Goal: Check status: Check status

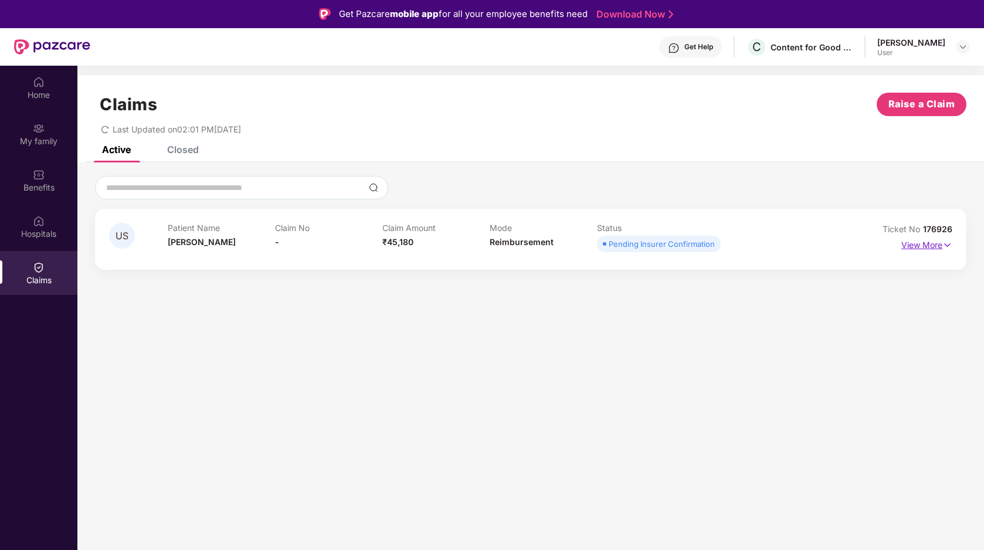
click at [927, 245] on p "View More" at bounding box center [926, 244] width 51 height 16
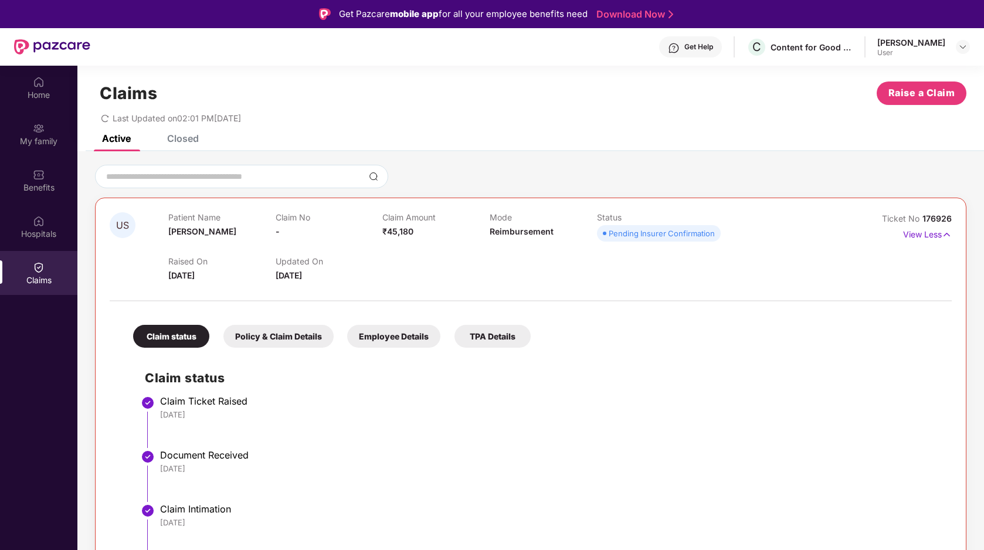
scroll to position [66, 0]
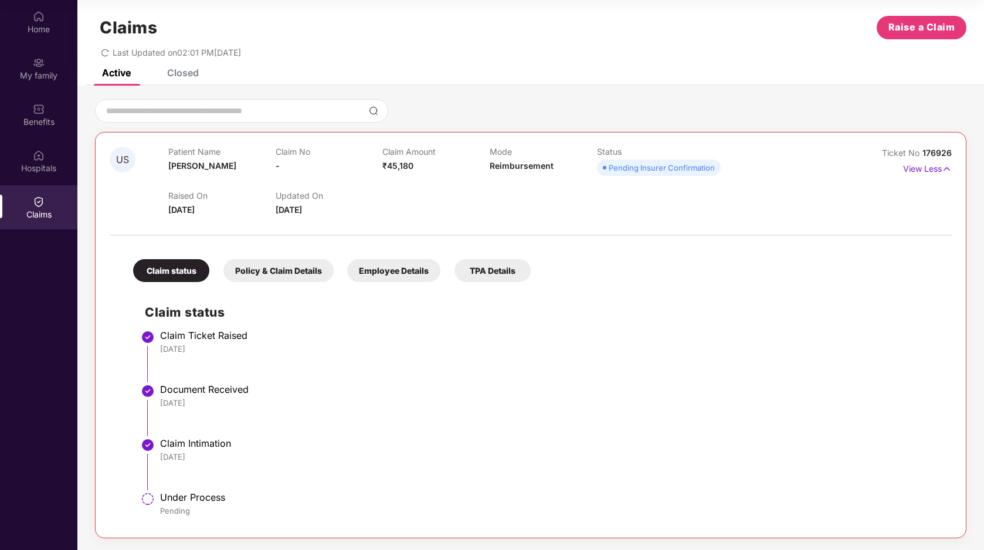
click at [277, 277] on div "Policy & Claim Details" at bounding box center [278, 270] width 110 height 23
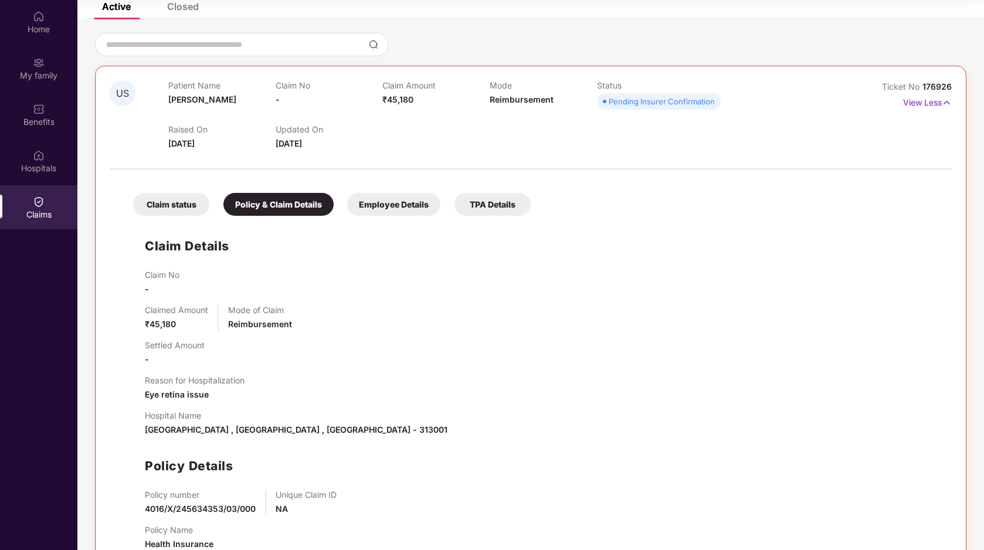
scroll to position [114, 0]
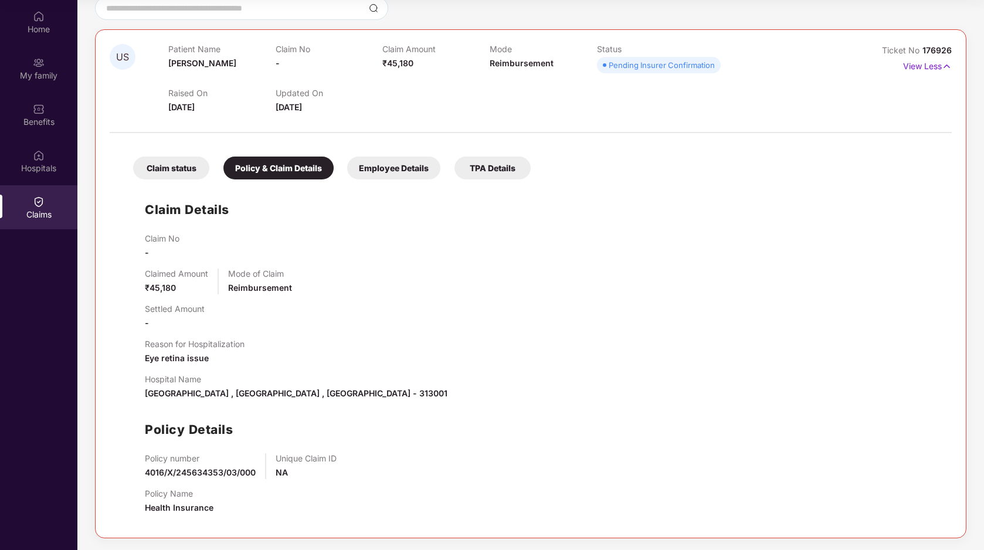
click at [377, 178] on div "Employee Details" at bounding box center [393, 168] width 93 height 23
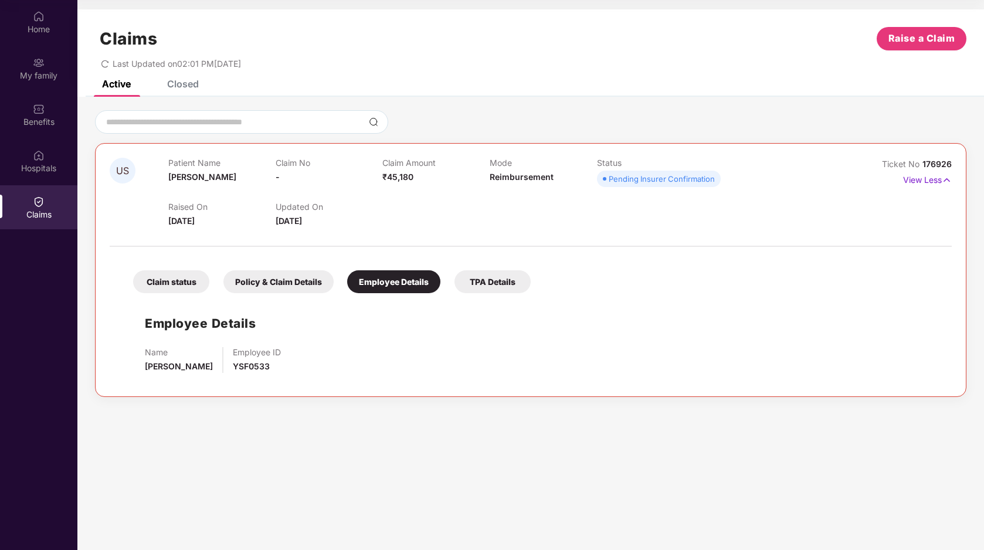
scroll to position [0, 0]
click at [490, 274] on div "TPA Details" at bounding box center [493, 281] width 76 height 23
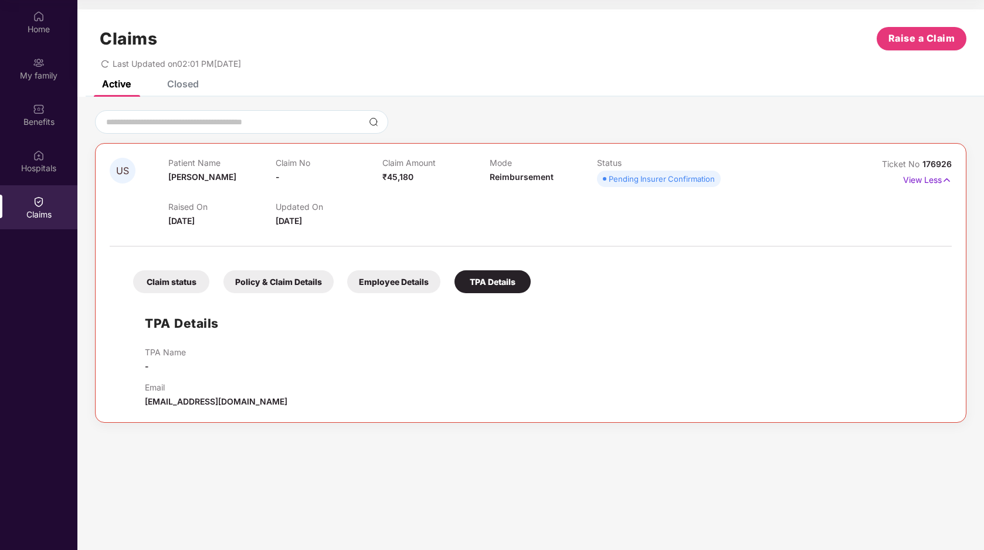
click at [188, 278] on div "Claim status" at bounding box center [171, 281] width 76 height 23
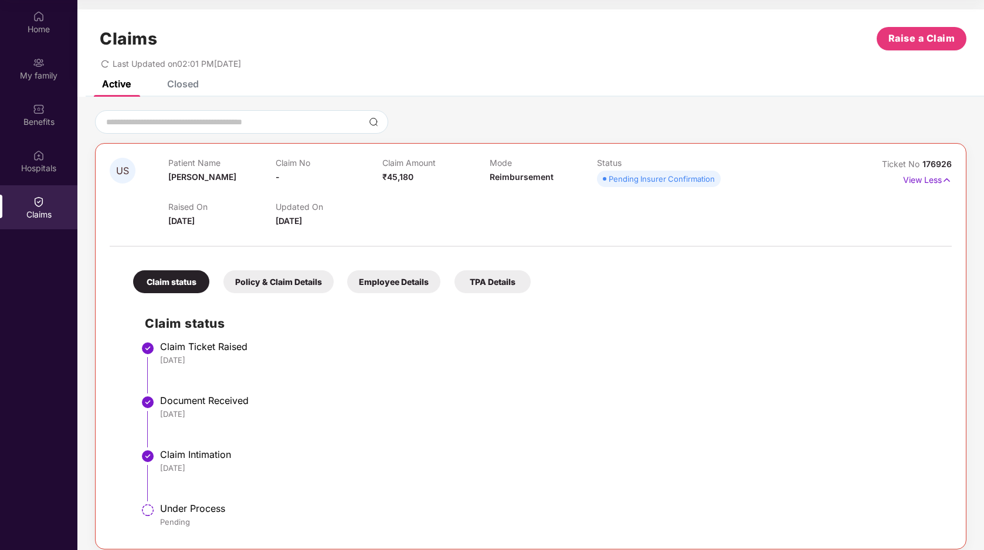
click at [181, 84] on div "Closed" at bounding box center [183, 84] width 32 height 12
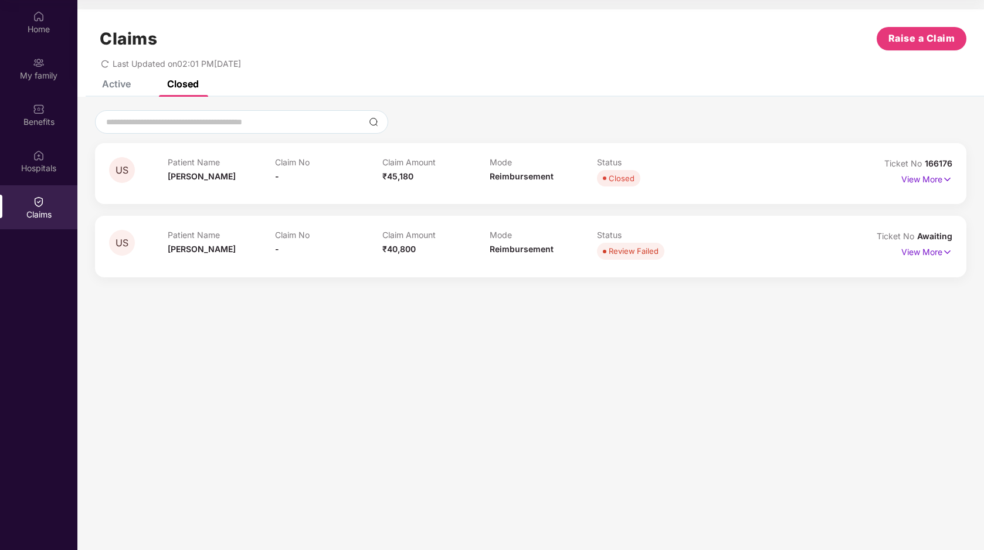
click at [387, 178] on span "₹45,180" at bounding box center [397, 176] width 31 height 10
click at [928, 178] on p "View More" at bounding box center [926, 178] width 51 height 16
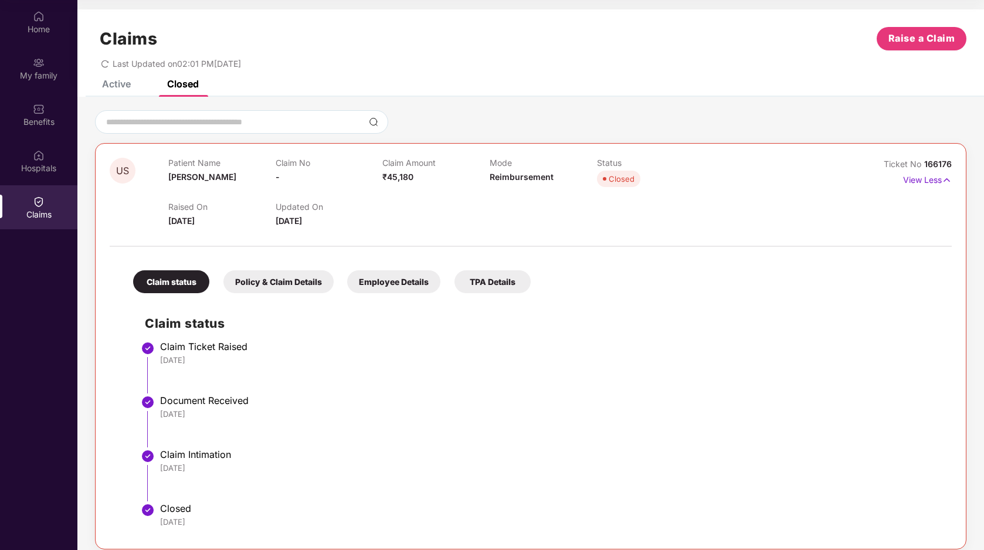
click at [127, 90] on div "Active" at bounding box center [107, 84] width 46 height 26
click at [100, 63] on div "Last Updated on 02:01 PM[DATE]" at bounding box center [531, 59] width 872 height 18
click at [106, 64] on icon "redo" at bounding box center [105, 64] width 8 height 8
